Goal: Task Accomplishment & Management: Manage account settings

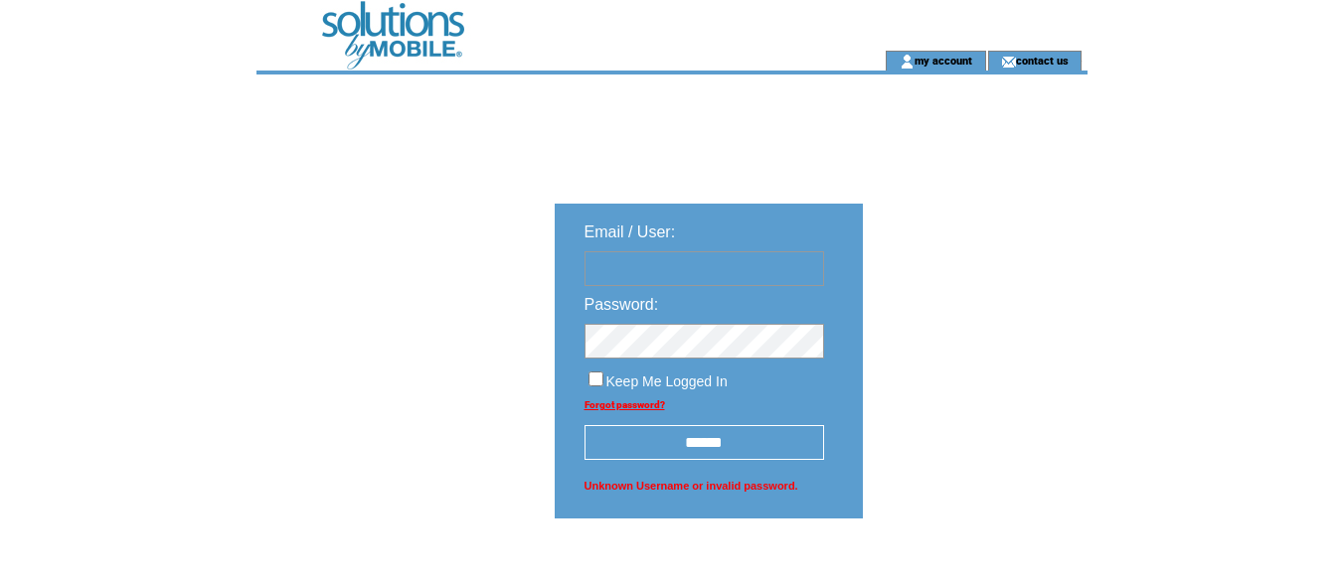
click at [605, 264] on input "text" at bounding box center [704, 268] width 240 height 35
type input "**********"
click at [672, 442] on input "******" at bounding box center [704, 442] width 240 height 35
